Goal: Transaction & Acquisition: Purchase product/service

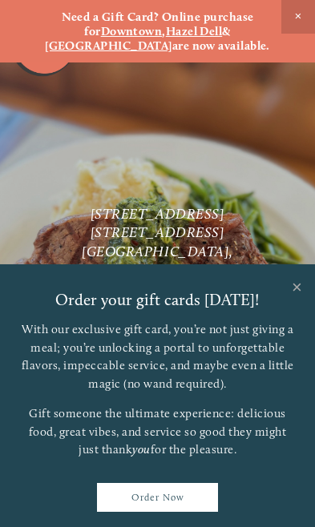
click at [300, 286] on link "Close" at bounding box center [296, 289] width 31 height 45
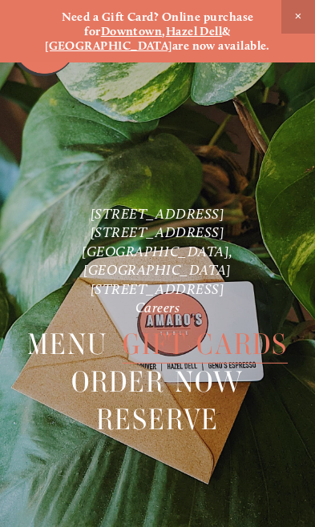
click at [65, 347] on span "Menu" at bounding box center [67, 345] width 81 height 38
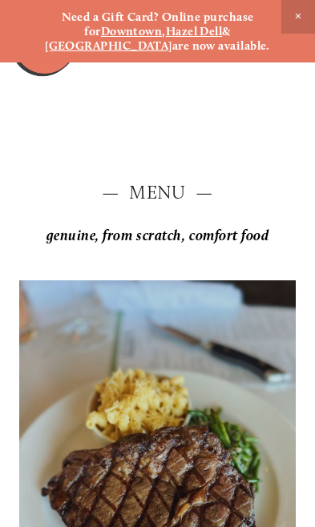
click at [107, 377] on div at bounding box center [157, 464] width 277 height 369
click at [300, 14] on span "Close Announcement" at bounding box center [298, 17] width 34 height 34
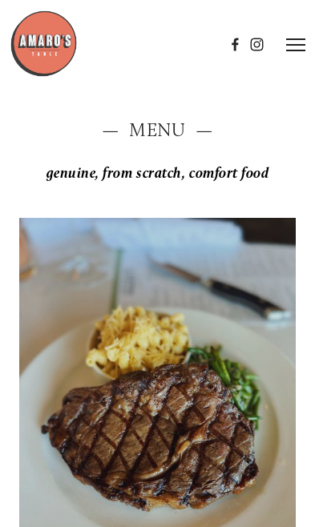
click at [304, 41] on icon at bounding box center [295, 45] width 19 height 14
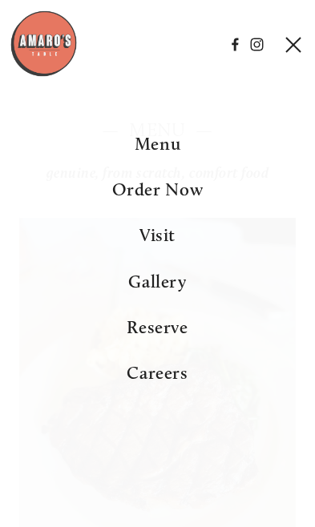
click at [139, 200] on span "Order Now" at bounding box center [157, 190] width 91 height 22
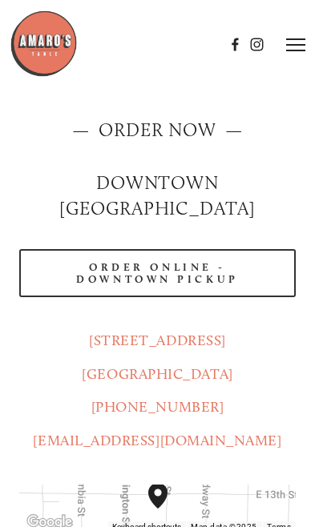
click at [79, 249] on link "Order Online - Downtown pickup" at bounding box center [157, 273] width 277 height 48
